Goal: Information Seeking & Learning: Learn about a topic

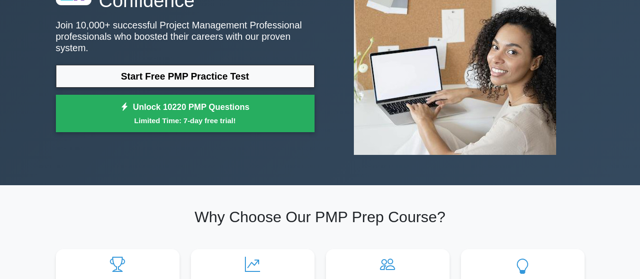
scroll to position [95, 0]
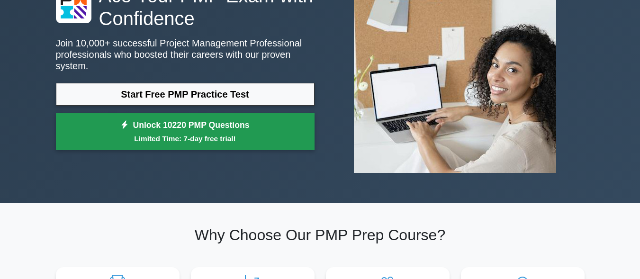
click at [173, 133] on small "Limited Time: 7-day free trial!" at bounding box center [185, 138] width 235 height 11
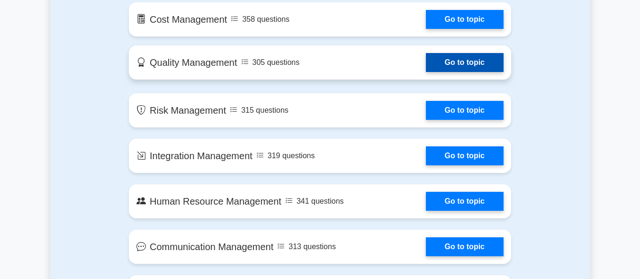
scroll to position [663, 0]
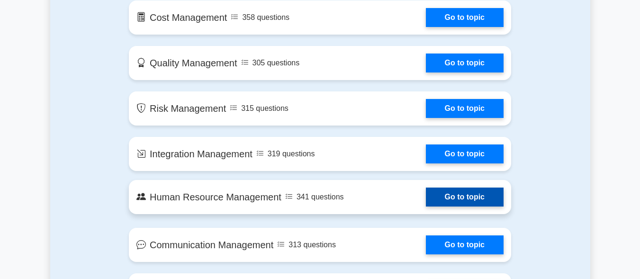
click at [457, 197] on link "Go to topic" at bounding box center [465, 197] width 78 height 19
click at [426, 199] on link "Go to topic" at bounding box center [465, 197] width 78 height 19
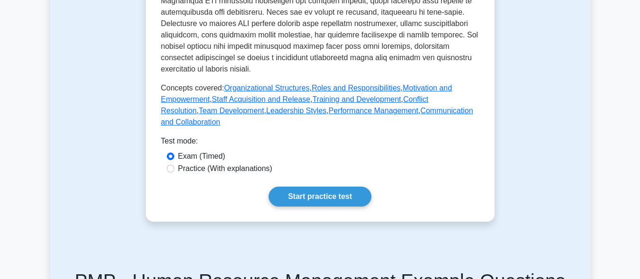
scroll to position [474, 0]
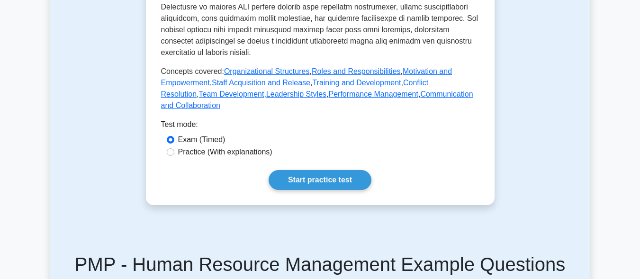
click at [192, 146] on label "Practice (With explanations)" at bounding box center [225, 151] width 94 height 11
click at [174, 148] on input "Practice (With explanations)" at bounding box center [171, 152] width 8 height 8
radio input "true"
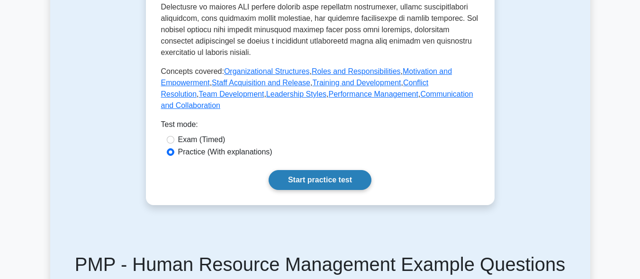
click at [317, 170] on link "Start practice test" at bounding box center [320, 180] width 103 height 20
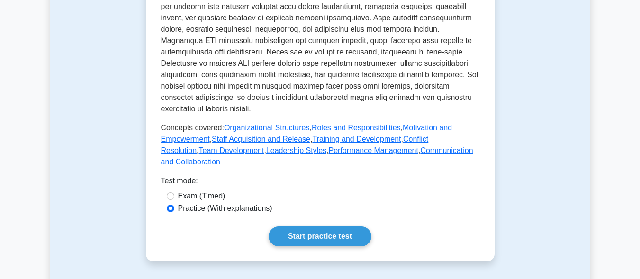
scroll to position [426, 0]
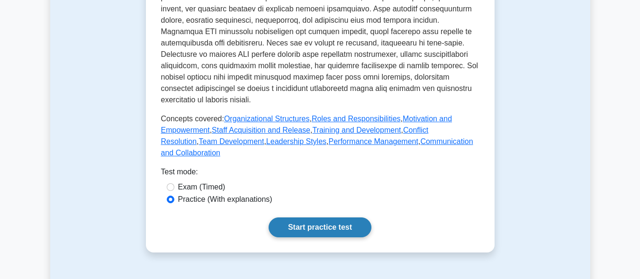
click at [295, 217] on link "Start practice test" at bounding box center [320, 227] width 103 height 20
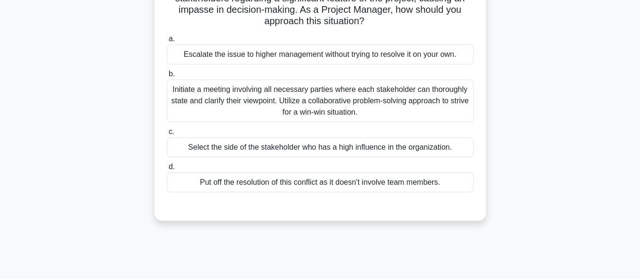
scroll to position [95, 0]
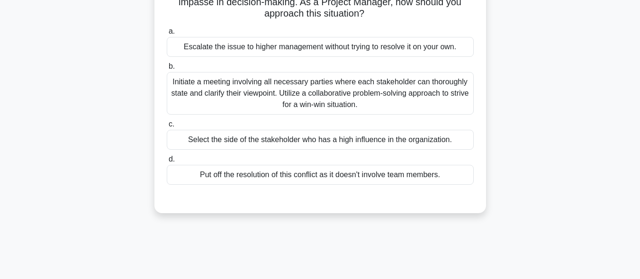
click at [171, 65] on span "b." at bounding box center [172, 66] width 6 height 8
click at [167, 65] on input "b. Initiate a meeting involving all necessary parties where each stakeholder ca…" at bounding box center [167, 66] width 0 height 6
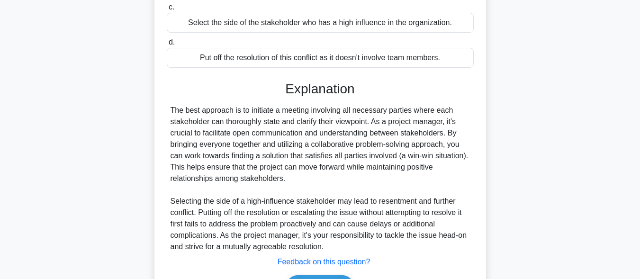
scroll to position [237, 0]
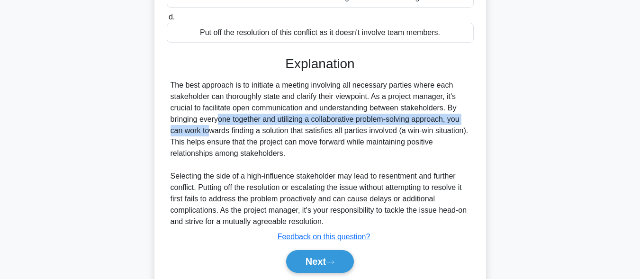
drag, startPoint x: 450, startPoint y: 108, endPoint x: 445, endPoint y: 121, distance: 14.5
click at [445, 121] on div "The best approach is to initiate a meeting involving all necessary parties wher…" at bounding box center [320, 154] width 299 height 148
copy div "By bringing everyone together and utilizing a collaborative problem-solving app…"
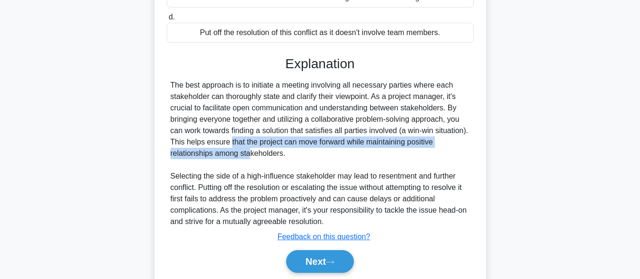
drag, startPoint x: 173, startPoint y: 143, endPoint x: 189, endPoint y: 149, distance: 17.2
click at [189, 149] on div "The best approach is to initiate a meeting involving all necessary parties wher…" at bounding box center [320, 154] width 299 height 148
click at [184, 156] on div "The best approach is to initiate a meeting involving all necessary parties wher…" at bounding box center [320, 154] width 299 height 148
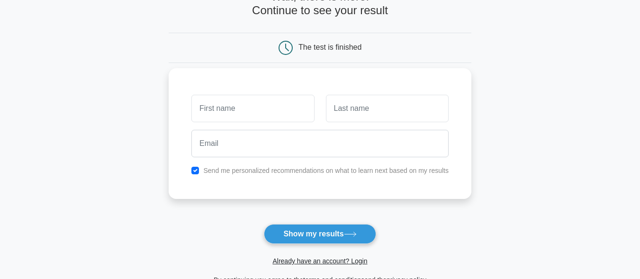
scroll to position [189, 0]
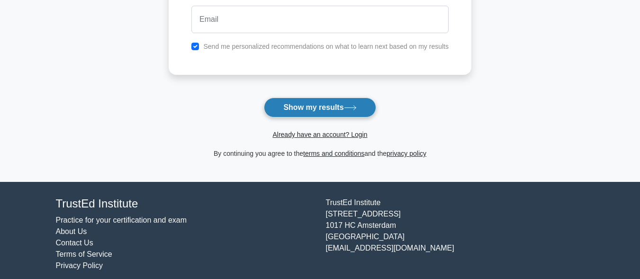
click at [332, 104] on button "Show my results" at bounding box center [320, 108] width 112 height 20
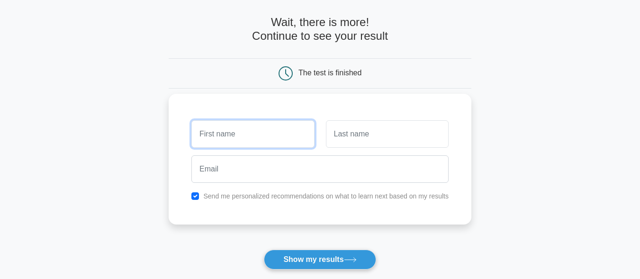
scroll to position [35, 0]
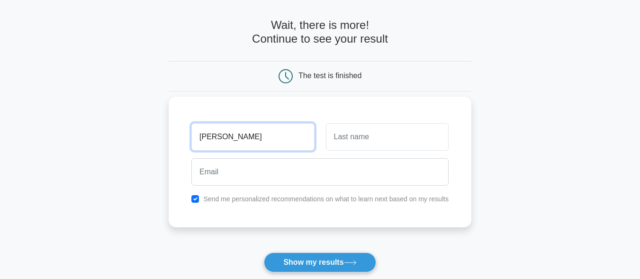
type input "[PERSON_NAME]"
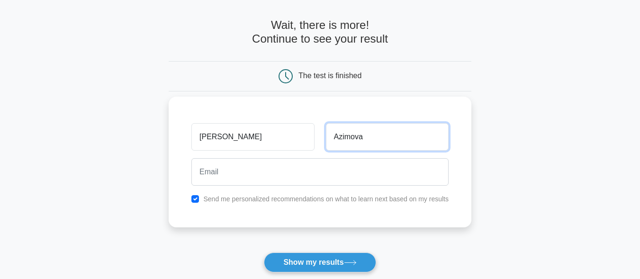
type input "Azimova"
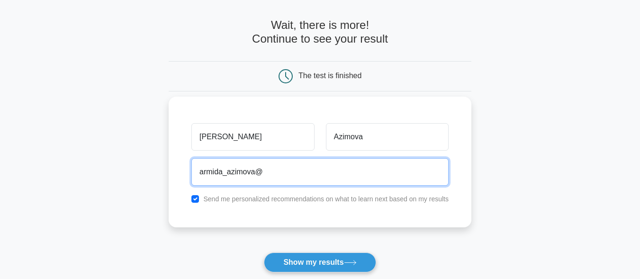
type input "armida_azimova@mail.ru"
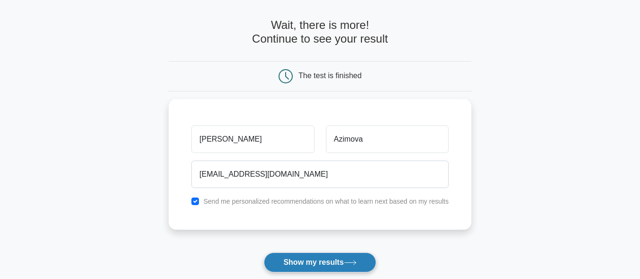
click at [317, 263] on button "Show my results" at bounding box center [320, 262] width 112 height 20
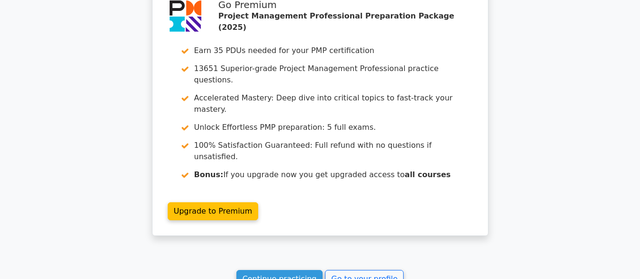
scroll to position [805, 0]
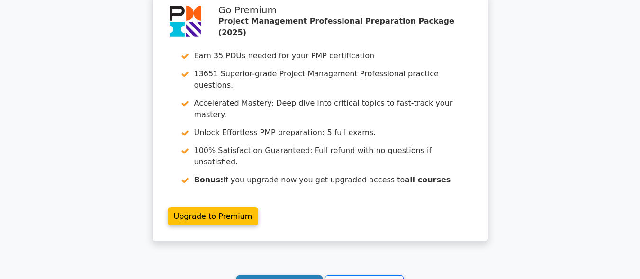
click at [286, 275] on link "Continue practicing" at bounding box center [279, 284] width 87 height 18
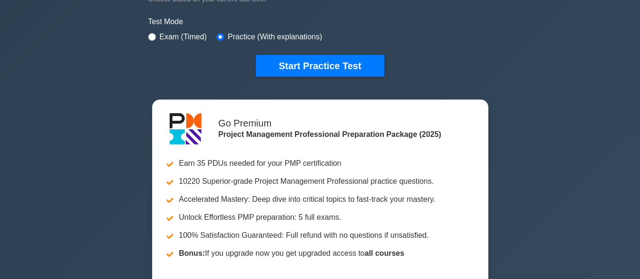
scroll to position [284, 0]
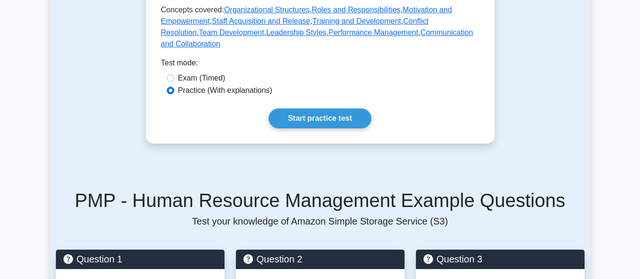
scroll to position [568, 0]
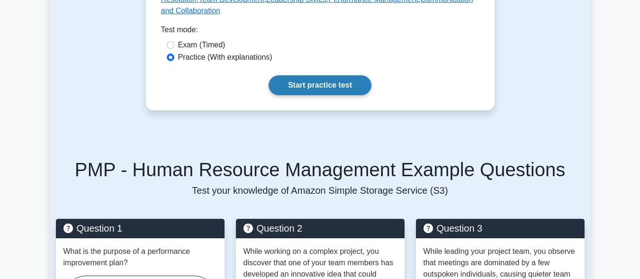
click at [316, 80] on link "Start practice test" at bounding box center [320, 85] width 103 height 20
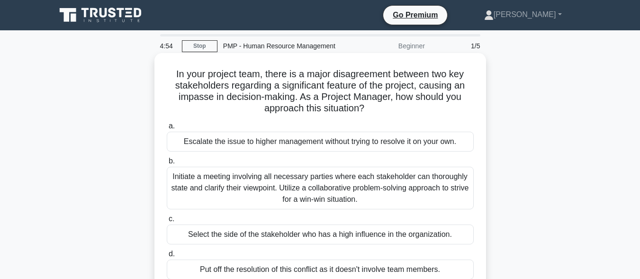
click at [202, 184] on div "Initiate a meeting involving all necessary parties where each stakeholder can t…" at bounding box center [320, 188] width 307 height 43
click at [167, 164] on input "b. Initiate a meeting involving all necessary parties where each stakeholder ca…" at bounding box center [167, 161] width 0 height 6
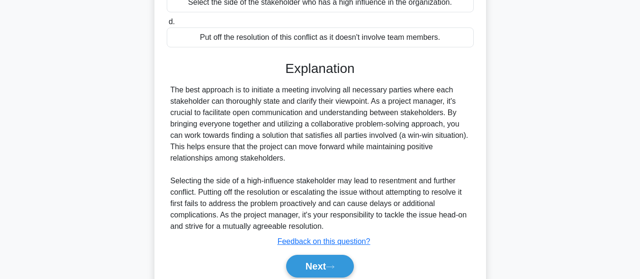
scroll to position [237, 0]
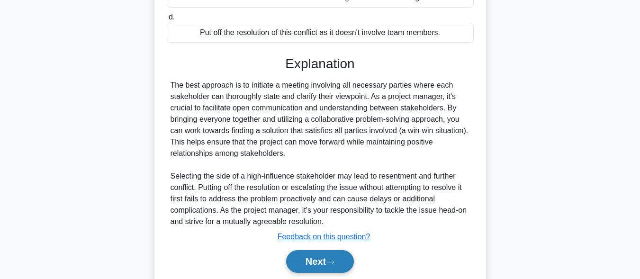
click at [315, 256] on button "Next" at bounding box center [320, 261] width 68 height 23
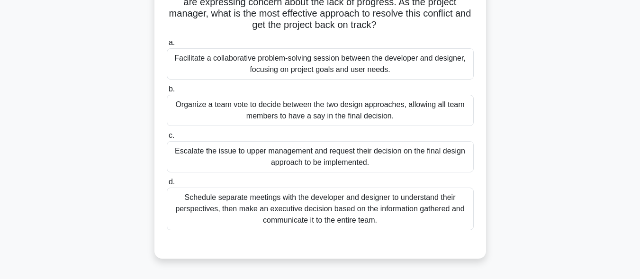
scroll to position [142, 0]
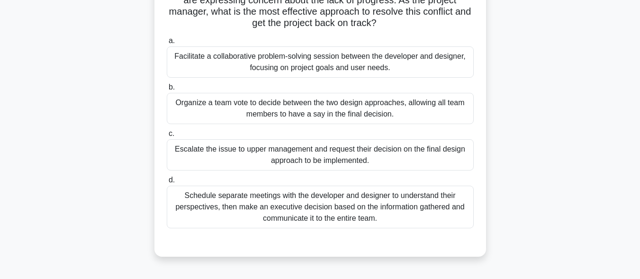
click at [338, 60] on div "Facilitate a collaborative problem-solving session between the developer and de…" at bounding box center [320, 61] width 307 height 31
click at [167, 44] on input "a. Facilitate a collaborative problem-solving session between the developer and…" at bounding box center [167, 41] width 0 height 6
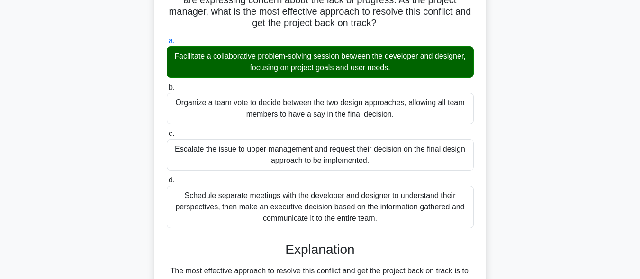
click at [322, 201] on div "Schedule separate meetings with the developer and designer to understand their …" at bounding box center [320, 207] width 307 height 43
click at [167, 183] on input "d. Schedule separate meetings with the developer and designer to understand the…" at bounding box center [167, 180] width 0 height 6
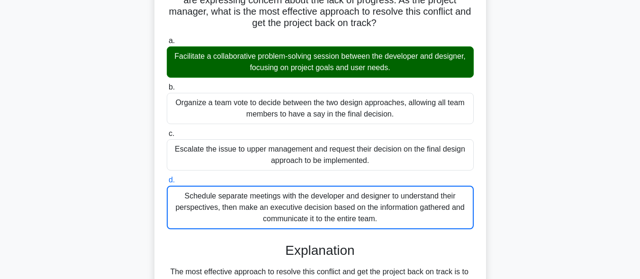
click at [315, 206] on div "Schedule separate meetings with the developer and designer to understand their …" at bounding box center [320, 208] width 307 height 44
click at [167, 183] on input "d. Schedule separate meetings with the developer and designer to understand the…" at bounding box center [167, 180] width 0 height 6
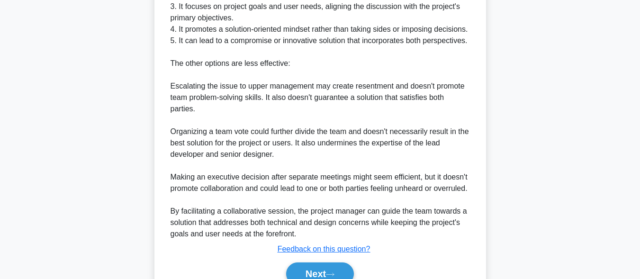
scroll to position [579, 0]
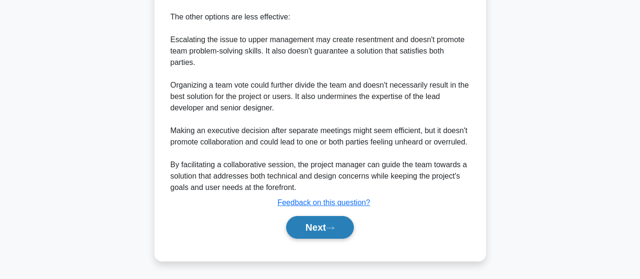
click at [327, 228] on button "Next" at bounding box center [320, 227] width 68 height 23
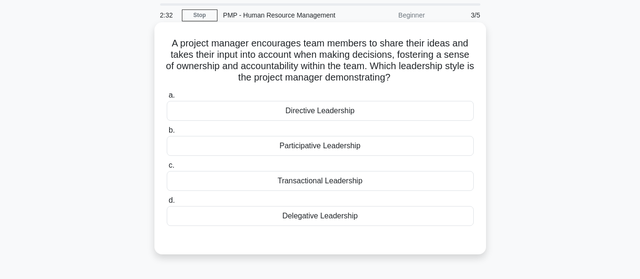
scroll to position [47, 0]
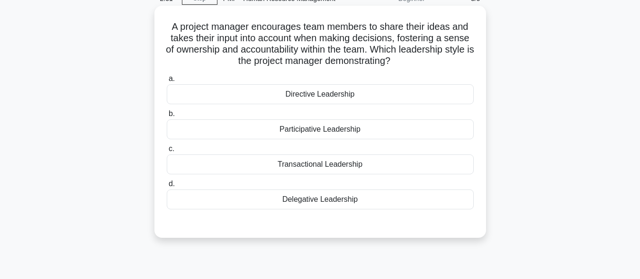
click at [306, 132] on div "Participative Leadership" at bounding box center [320, 129] width 307 height 20
click at [167, 117] on input "b. Participative Leadership" at bounding box center [167, 114] width 0 height 6
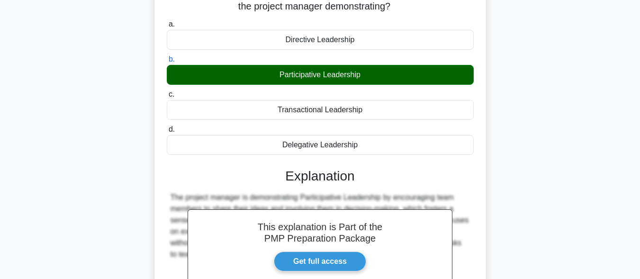
scroll to position [233, 0]
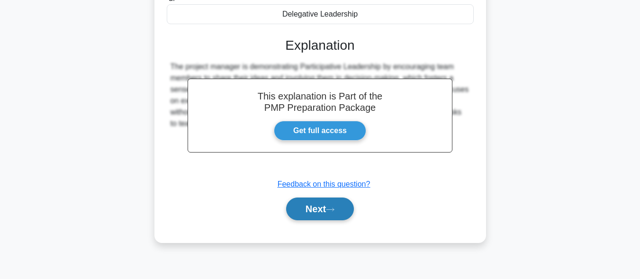
click at [322, 207] on button "Next" at bounding box center [320, 209] width 68 height 23
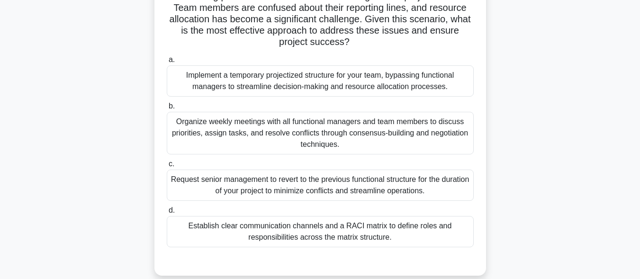
scroll to position [142, 0]
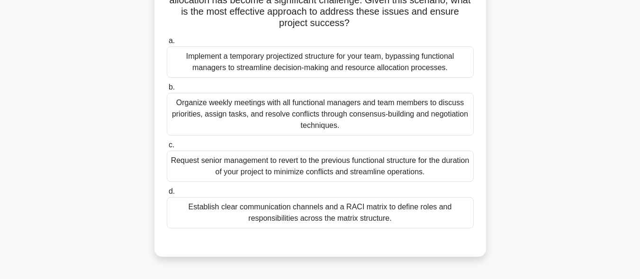
click at [378, 67] on div "Implement a temporary projectized structure for your team, bypassing functional…" at bounding box center [320, 61] width 307 height 31
click at [167, 44] on input "a. Implement a temporary projectized structure for your team, bypassing functio…" at bounding box center [167, 41] width 0 height 6
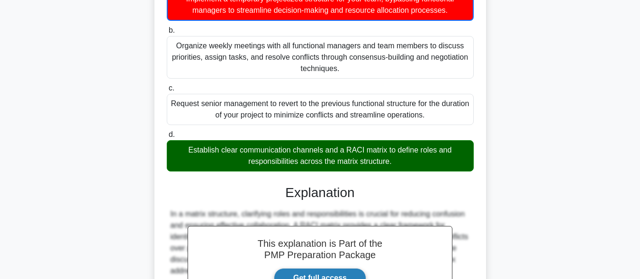
scroll to position [284, 0]
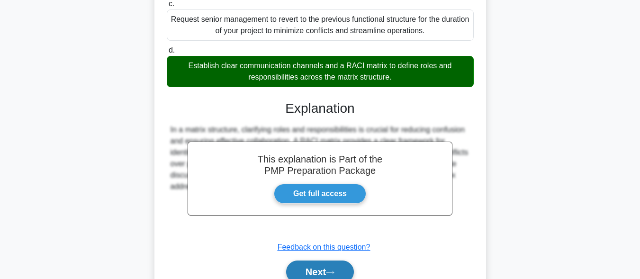
click at [320, 267] on button "Next" at bounding box center [320, 272] width 68 height 23
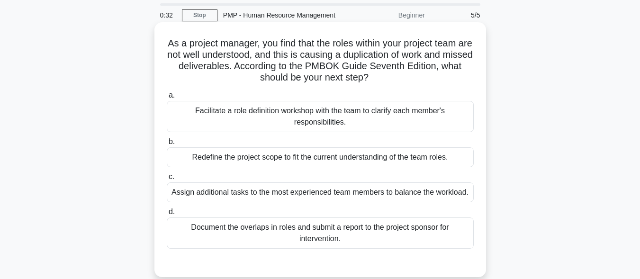
scroll to position [47, 0]
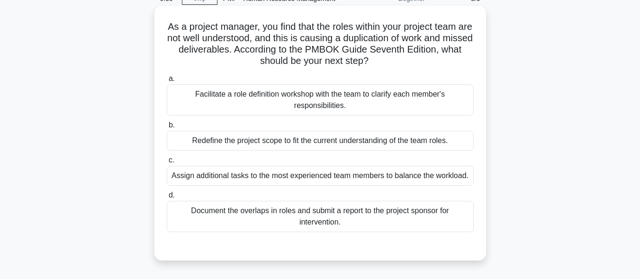
click at [226, 100] on div "Facilitate a role definition workshop with the team to clarify each member's re…" at bounding box center [320, 99] width 307 height 31
click at [167, 82] on input "a. Facilitate a role definition workshop with the team to clarify each member's…" at bounding box center [167, 79] width 0 height 6
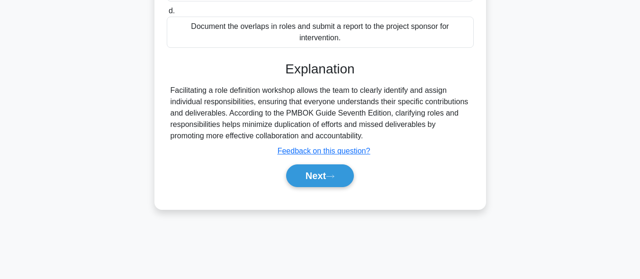
scroll to position [233, 0]
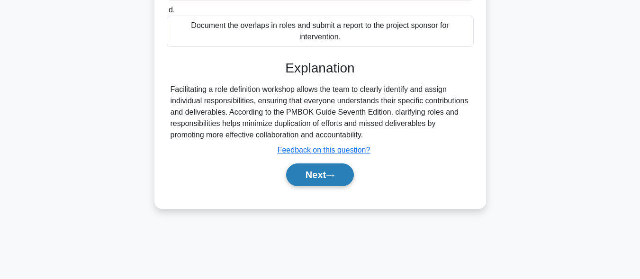
click at [327, 167] on button "Next" at bounding box center [320, 174] width 68 height 23
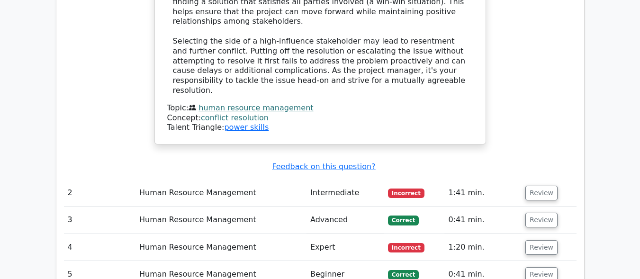
scroll to position [1089, 0]
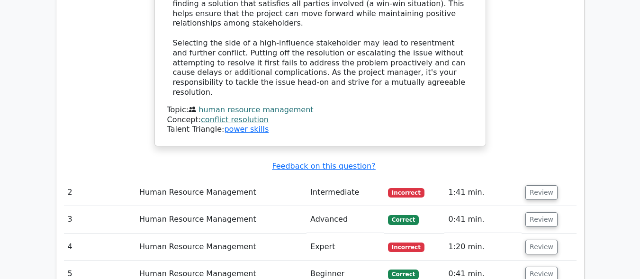
drag, startPoint x: 172, startPoint y: 175, endPoint x: 180, endPoint y: 177, distance: 8.3
click at [172, 234] on td "Human Resource Management" at bounding box center [220, 247] width 171 height 27
click at [536, 240] on button "Review" at bounding box center [541, 247] width 32 height 15
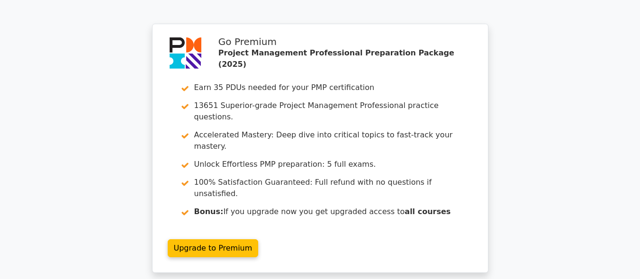
scroll to position [1997, 0]
